Goal: Browse casually

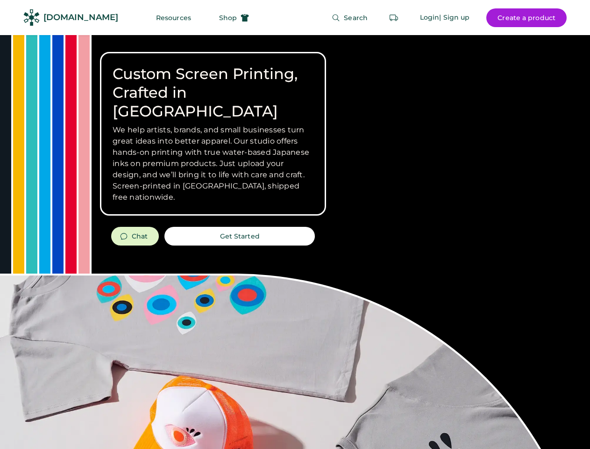
click at [295, 224] on div "Custom Screen Printing, Crafted in [GEOGRAPHIC_DATA] We help artists, brands, a…" at bounding box center [295, 332] width 590 height 594
click at [295, 242] on div "Custom Screen Printing, Crafted in [GEOGRAPHIC_DATA] We help artists, brands, a…" at bounding box center [295, 332] width 590 height 594
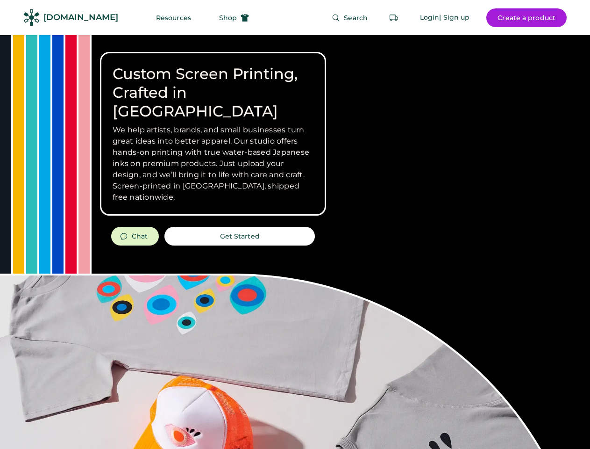
click at [295, 242] on div "Custom Screen Printing, Crafted in [GEOGRAPHIC_DATA] We help artists, brands, a…" at bounding box center [295, 332] width 590 height 594
click at [213, 134] on h3 "We help artists, brands, and small businesses turn great ideas into better appa…" at bounding box center [213, 163] width 201 height 79
click at [213, 124] on h3 "We help artists, brands, and small businesses turn great ideas into better appa…" at bounding box center [213, 163] width 201 height 79
click at [213, 83] on h1 "Custom Screen Printing, Crafted in [GEOGRAPHIC_DATA]" at bounding box center [213, 93] width 201 height 56
